Goal: Entertainment & Leisure: Browse casually

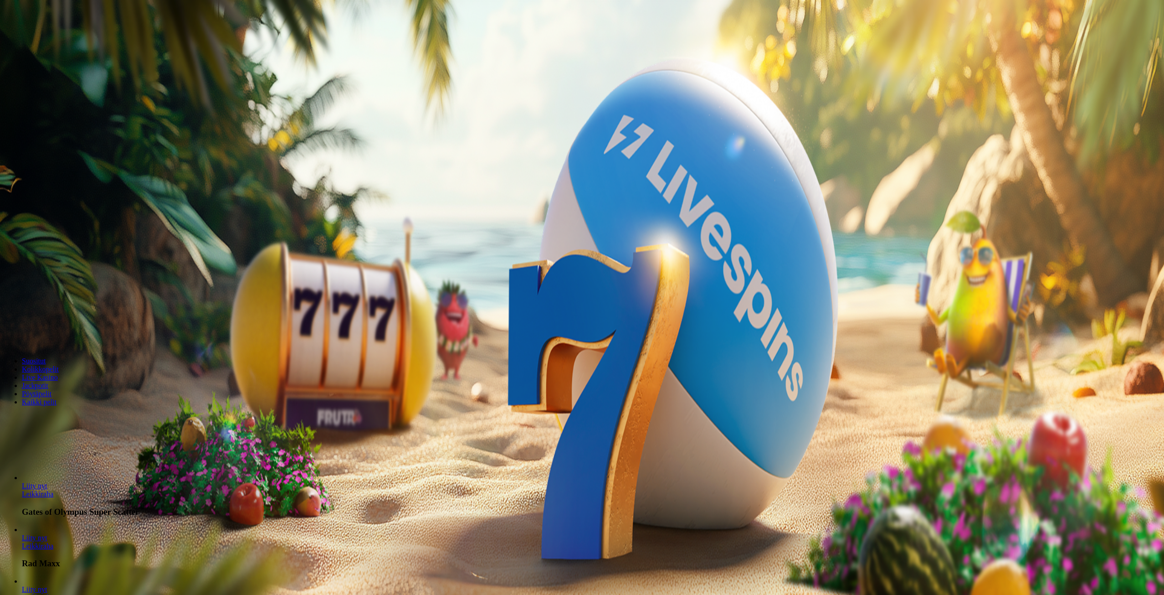
click at [56, 36] on span "Kirjaudu" at bounding box center [63, 33] width 22 height 7
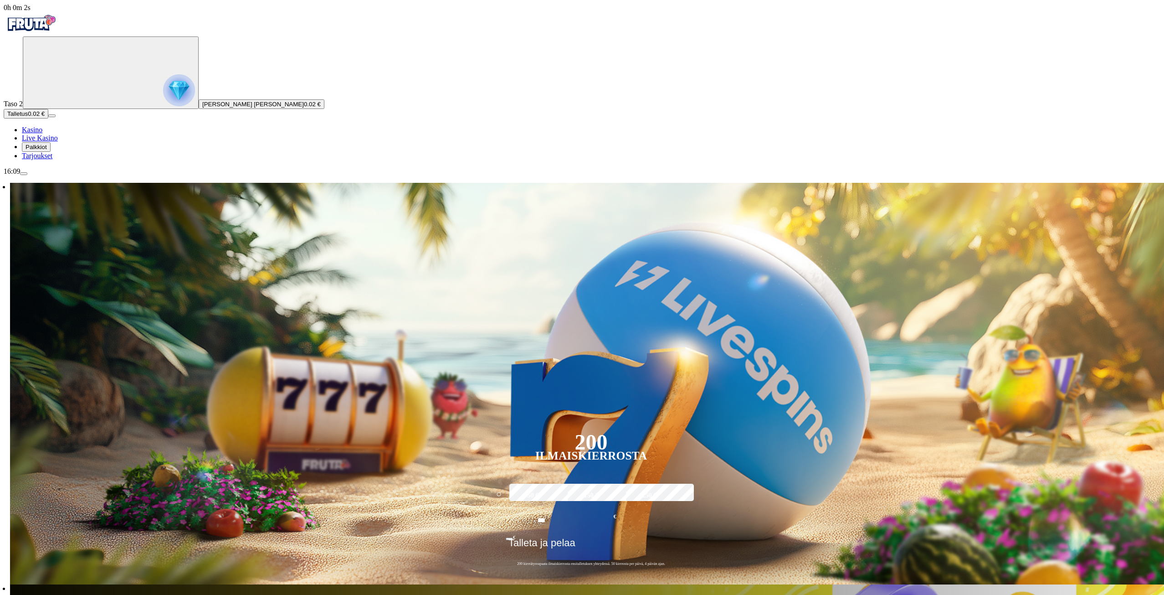
click at [52, 159] on span "Tarjoukset" at bounding box center [37, 156] width 31 height 8
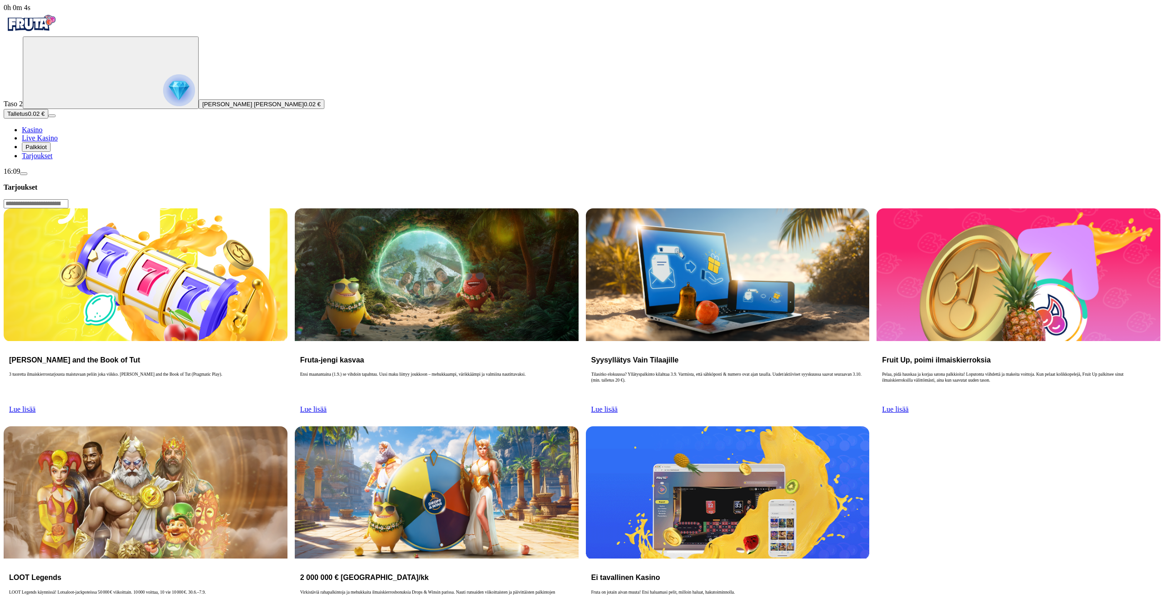
click at [47, 150] on span "Palkkiot" at bounding box center [36, 147] width 21 height 7
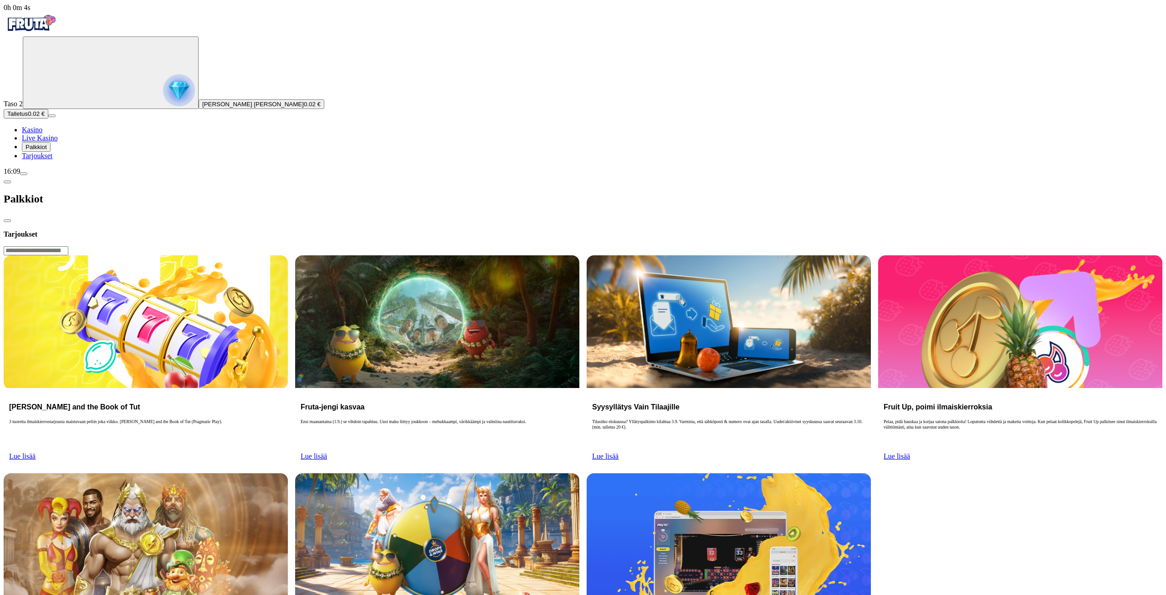
click at [163, 99] on img "Primary" at bounding box center [179, 90] width 32 height 32
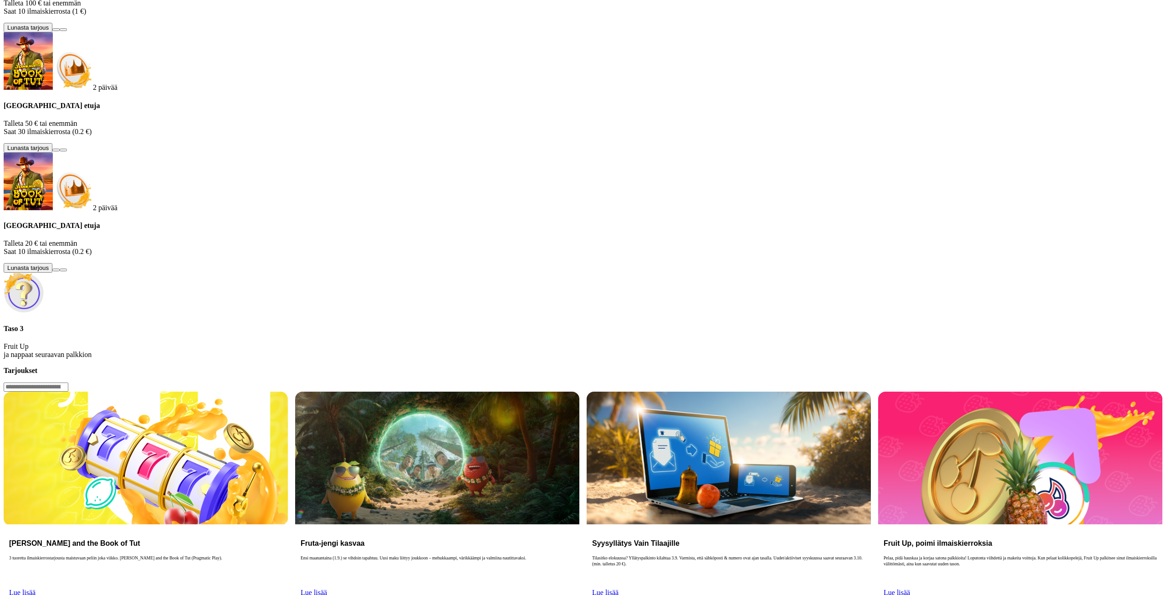
click at [195, 324] on h4 "Taso 3" at bounding box center [583, 328] width 1159 height 8
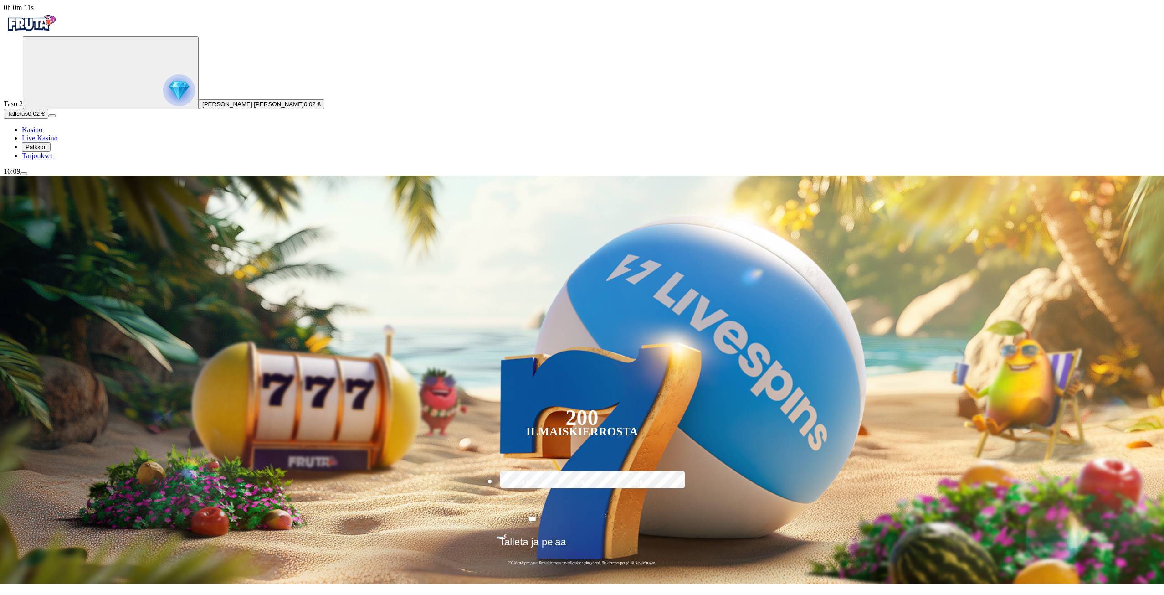
click at [42, 133] on span "Kasino" at bounding box center [32, 130] width 21 height 8
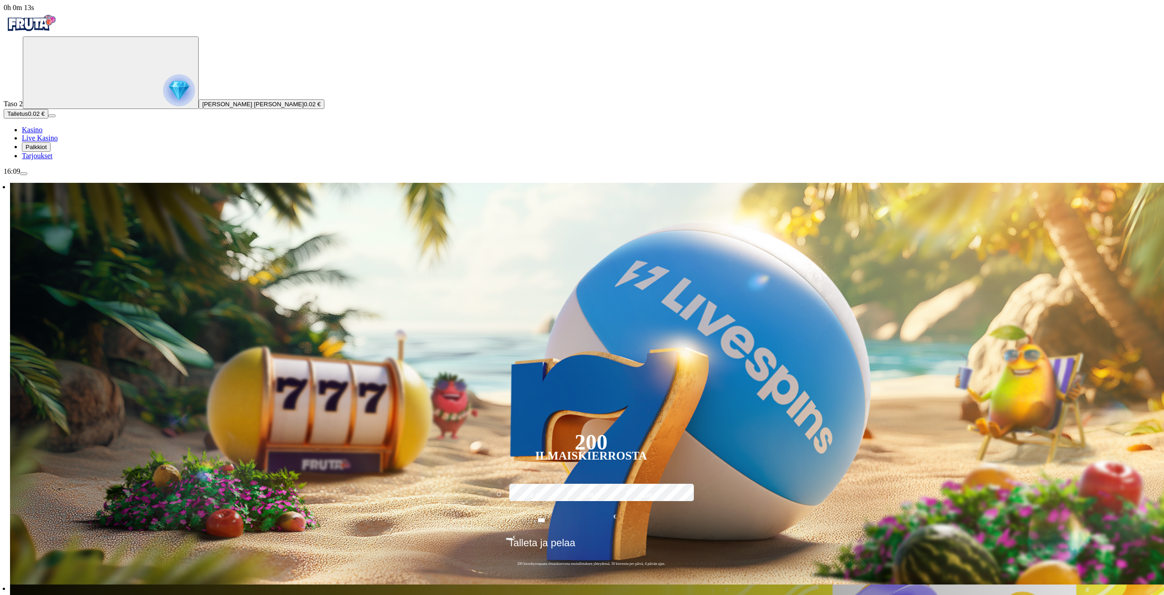
click at [38, 150] on span "Palkkiot" at bounding box center [36, 147] width 21 height 7
click at [44, 150] on span "Palkkiot" at bounding box center [36, 147] width 21 height 7
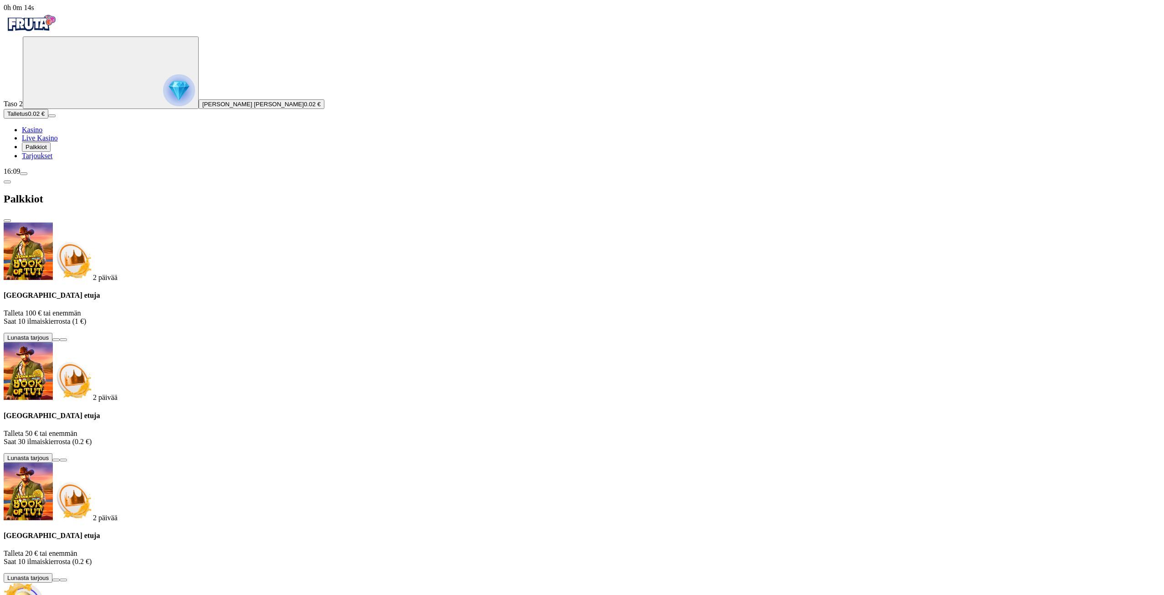
click at [44, 150] on span "Palkkiot" at bounding box center [36, 147] width 21 height 7
click at [41, 159] on span "Tarjoukset" at bounding box center [37, 156] width 31 height 8
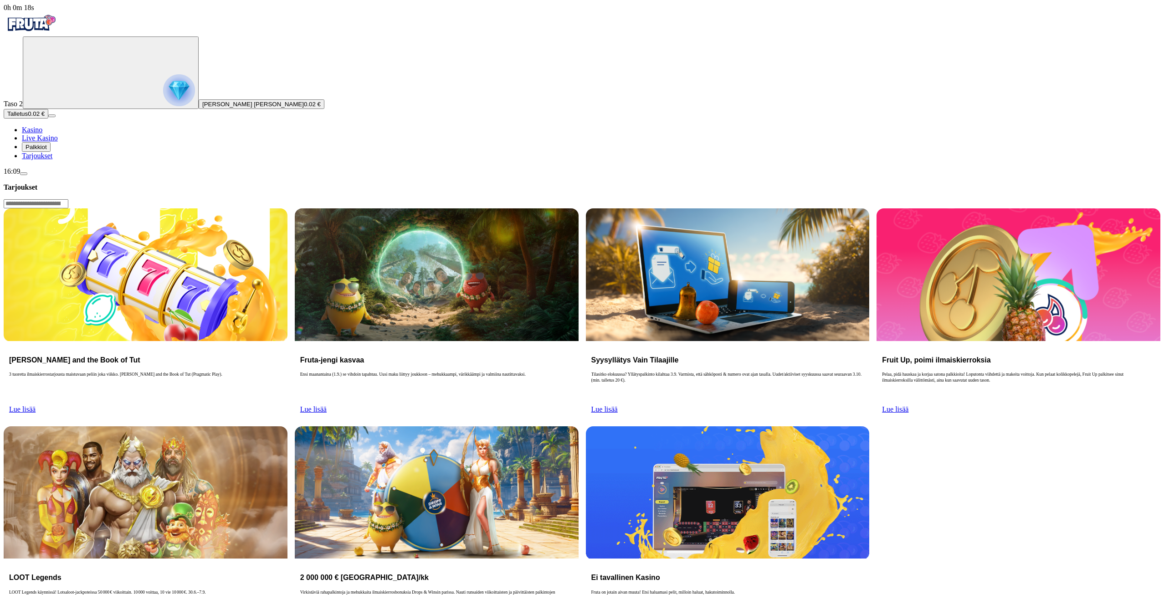
click at [52, 28] on img "Primary" at bounding box center [31, 23] width 55 height 23
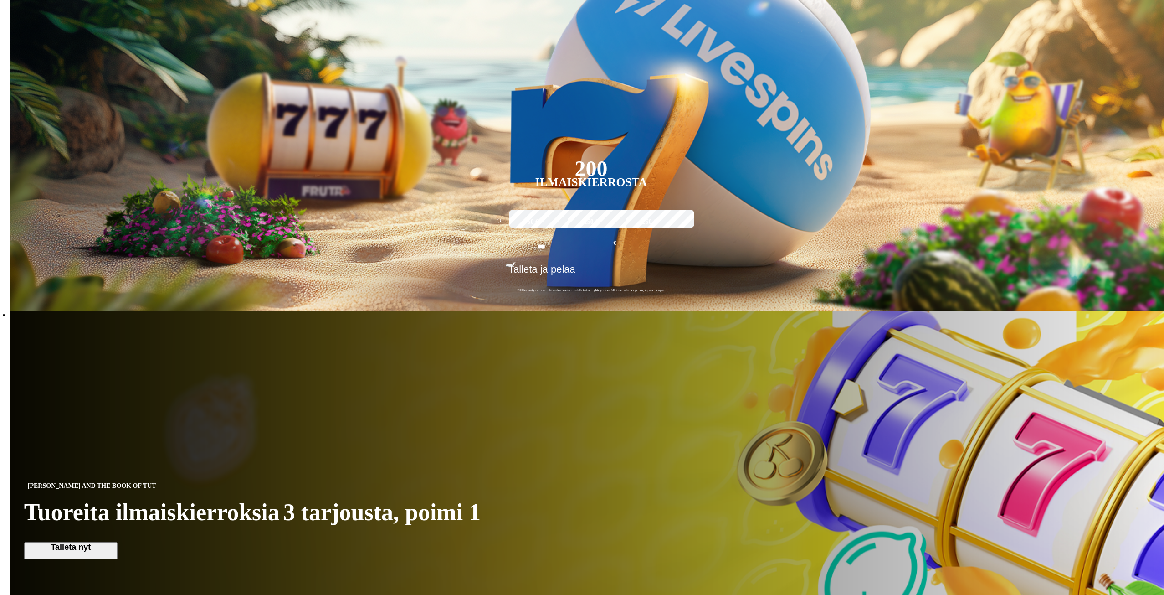
scroll to position [46, 0]
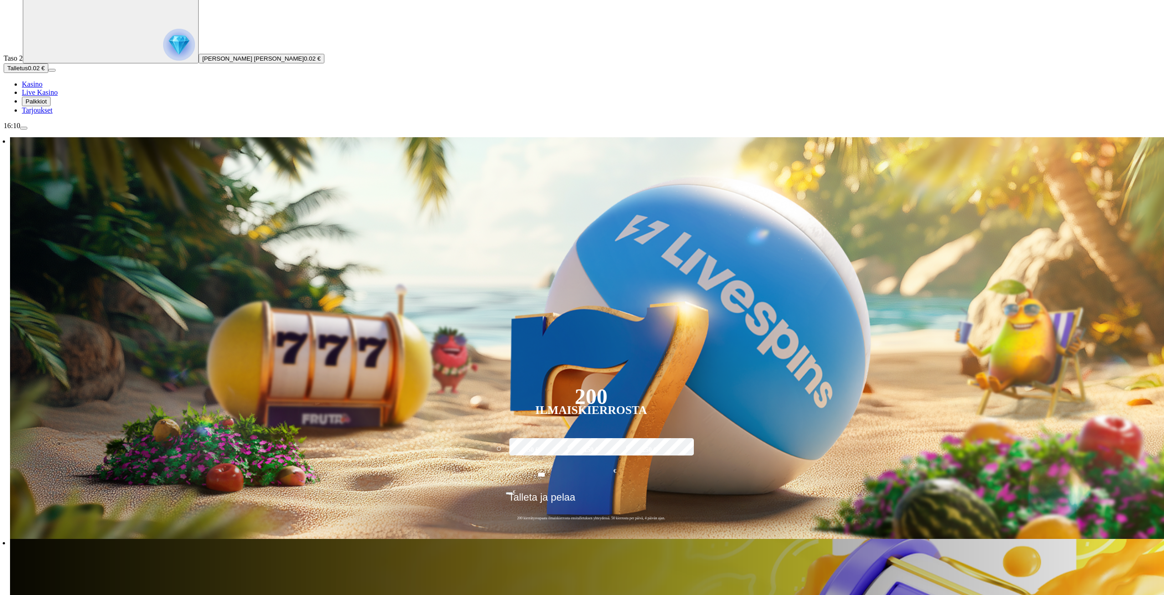
type input "********"
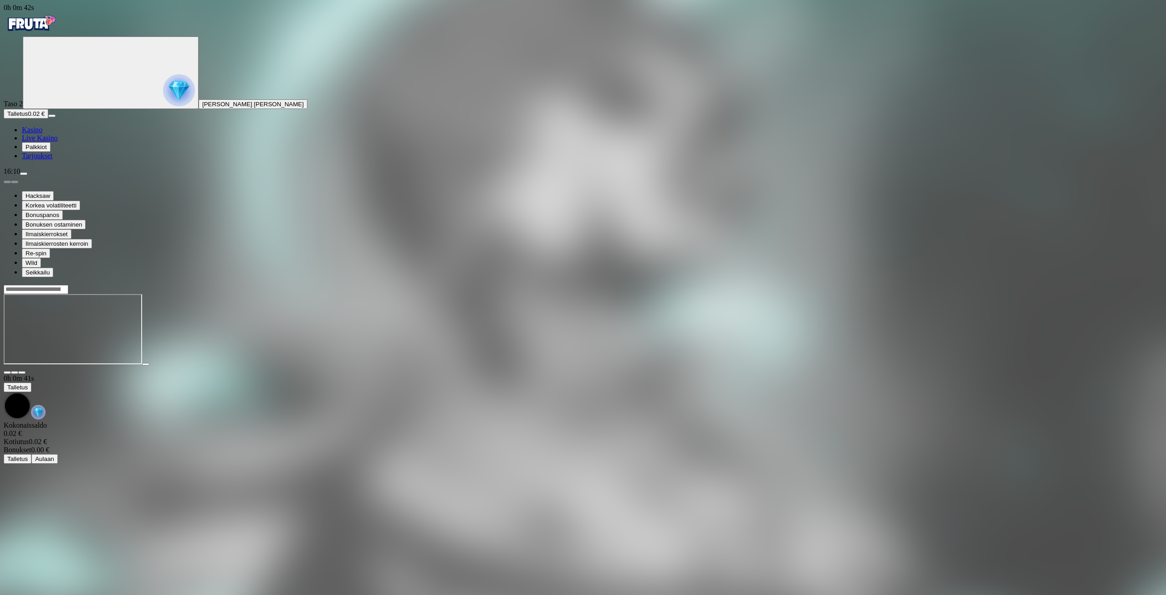
click at [52, 25] on img "Primary" at bounding box center [31, 23] width 55 height 23
